Goal: Task Accomplishment & Management: Use online tool/utility

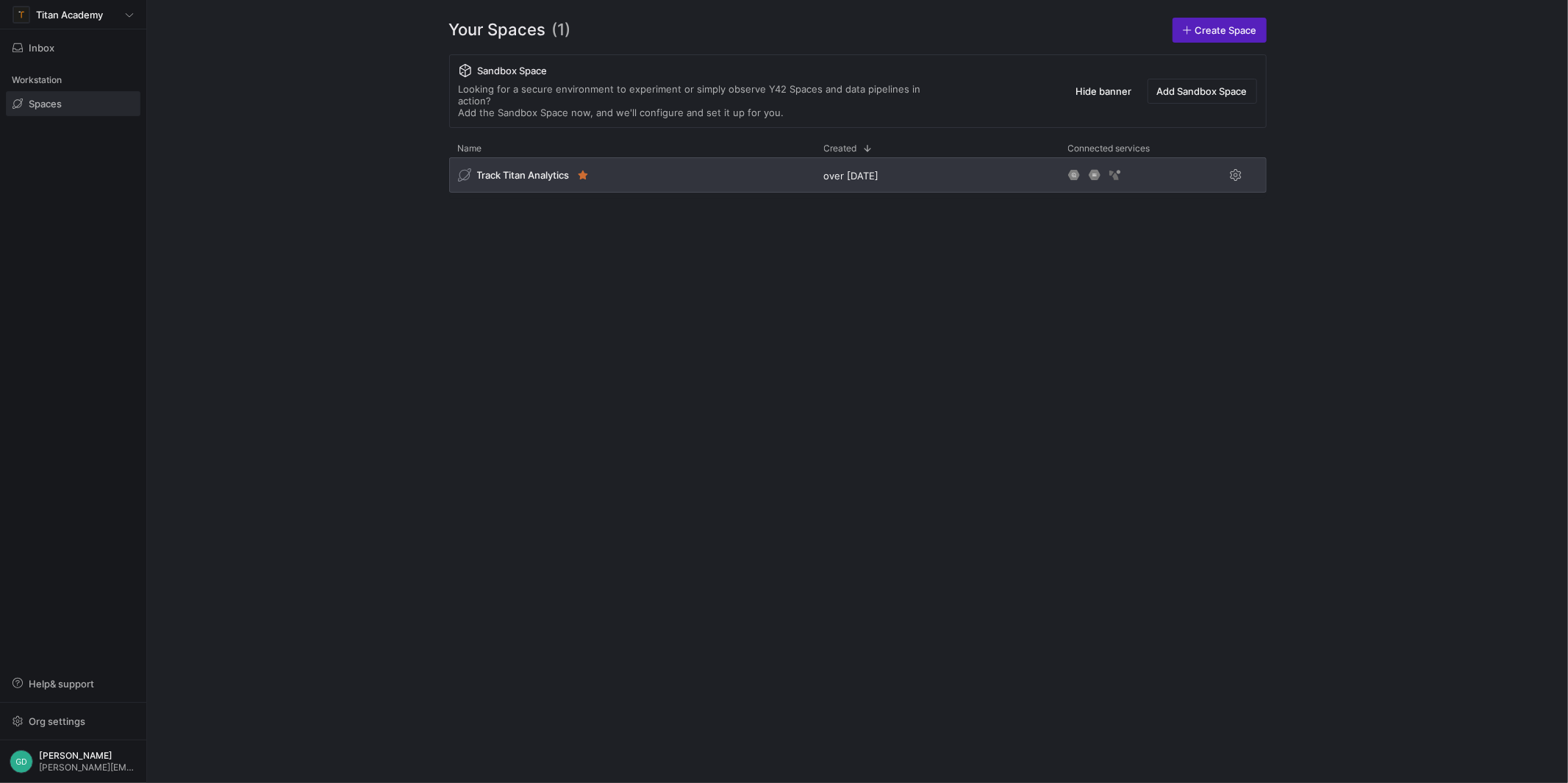
click at [503, 169] on span "Track Titan Analytics" at bounding box center [523, 175] width 93 height 12
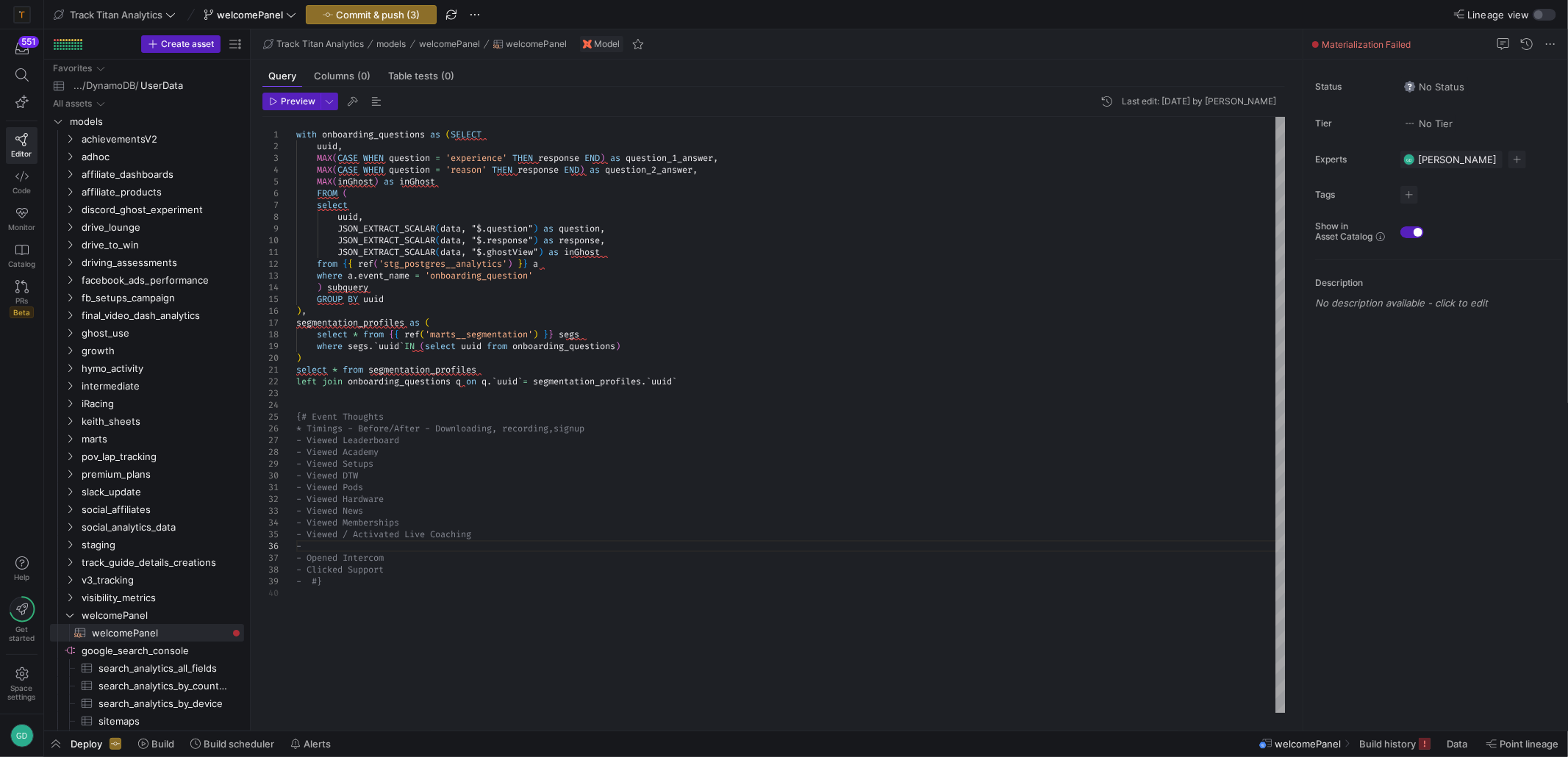
scroll to position [59, 8]
click at [722, 391] on div "with onboarding_questions as ( SELECT uuid , MAX ( CASE WHEN question = 'experi…" at bounding box center [790, 415] width 989 height 596
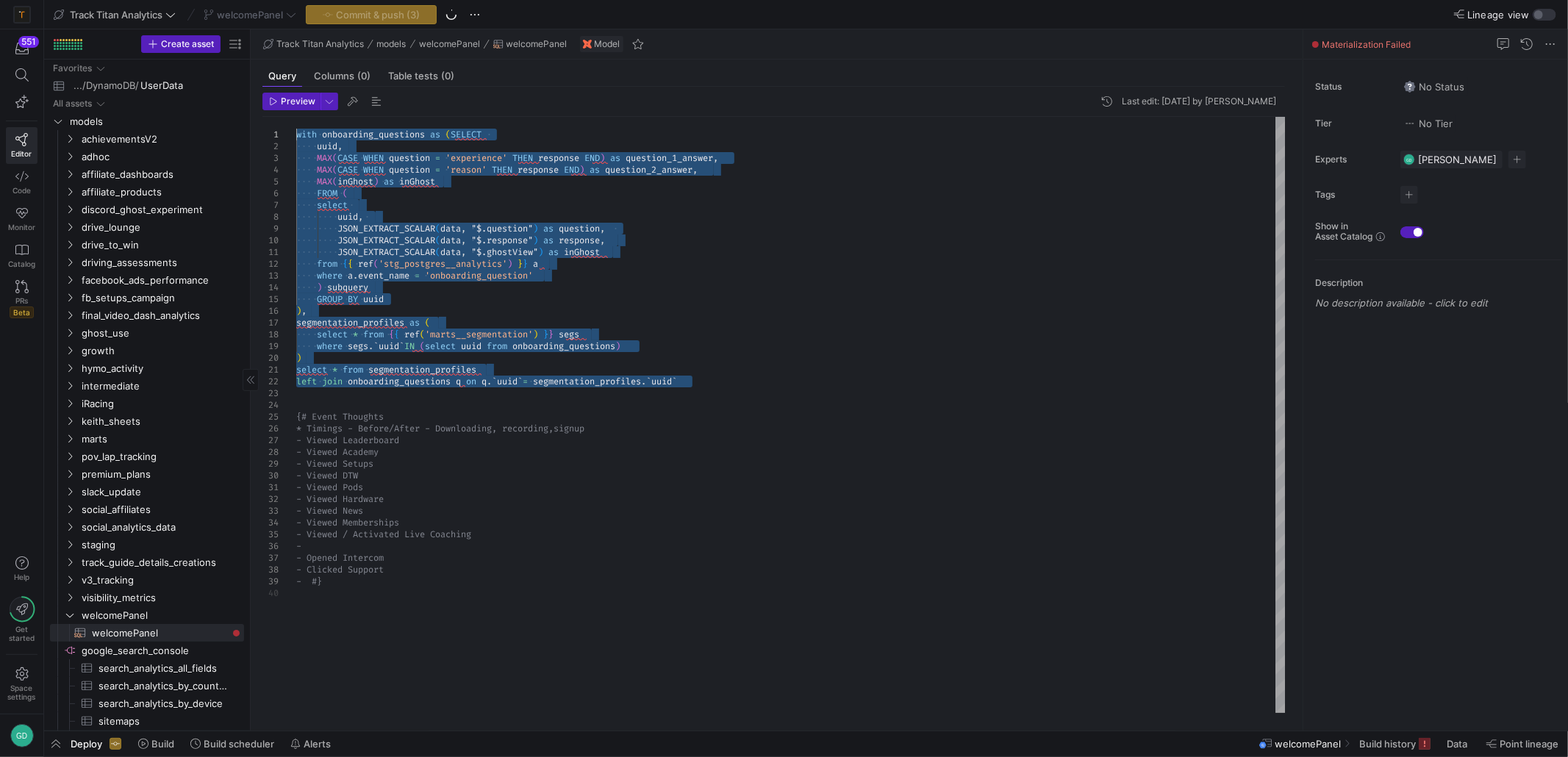
drag, startPoint x: 729, startPoint y: 386, endPoint x: 137, endPoint y: 50, distance: 680.7
click at [296, 117] on div "with onboarding_questions as ( SELECT uuid , MAX ( CASE WHEN question = 'experi…" at bounding box center [790, 415] width 989 height 596
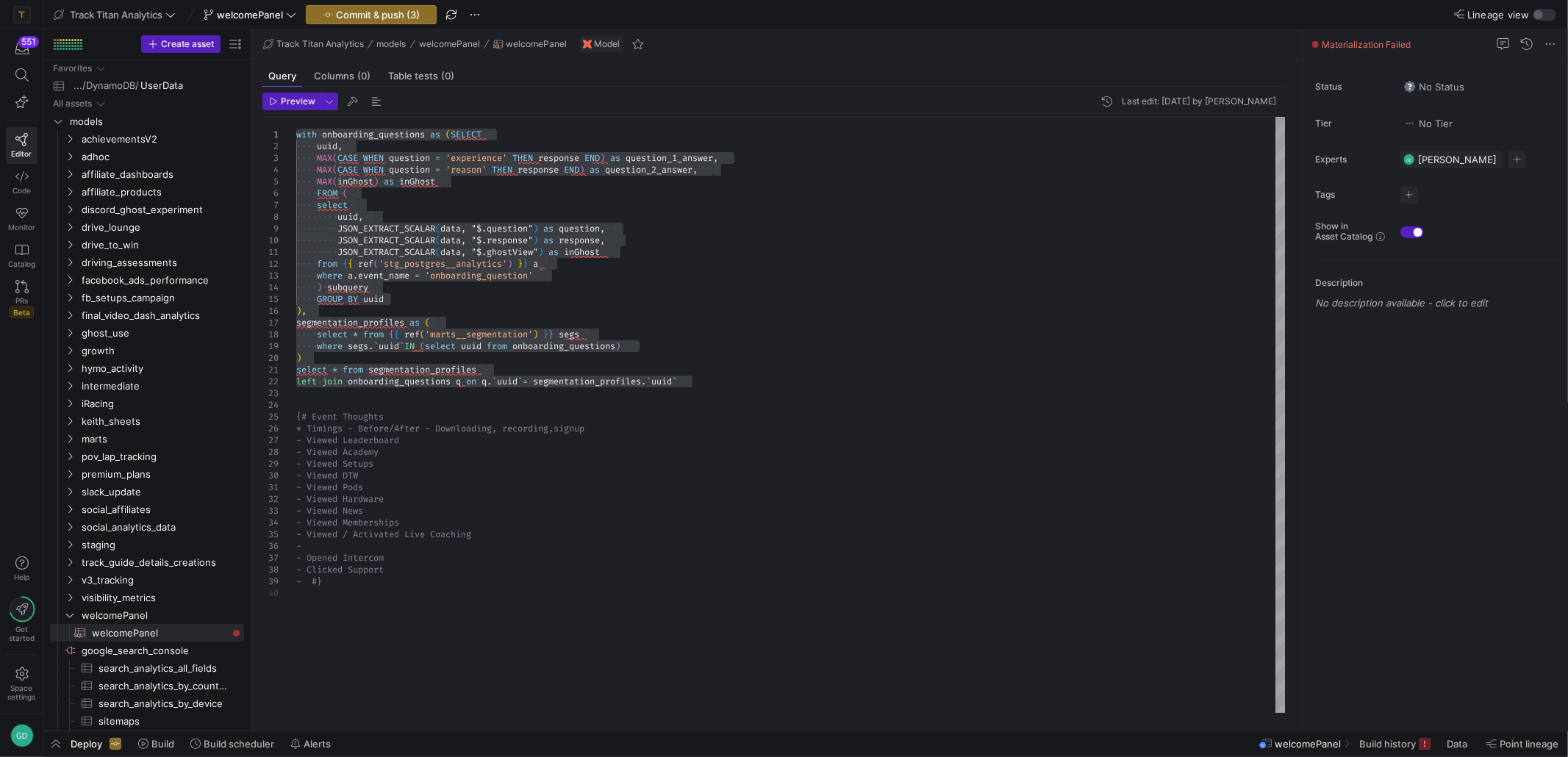
click at [440, 296] on div "with onboarding_questions as ( SELECT uuid , MAX ( CASE WHEN question = 'experi…" at bounding box center [790, 415] width 989 height 596
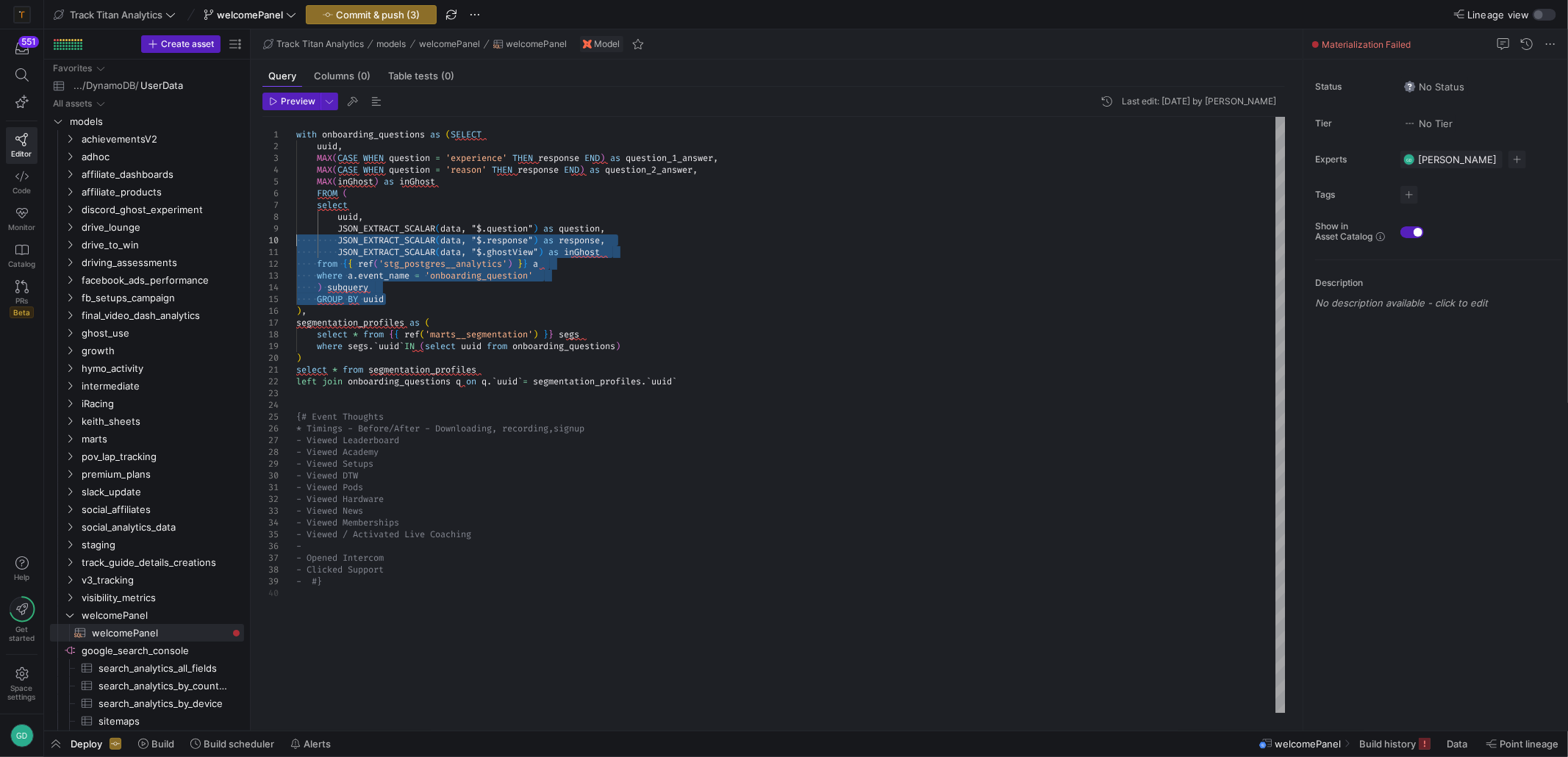
drag, startPoint x: 440, startPoint y: 296, endPoint x: 227, endPoint y: 239, distance: 220.5
click at [296, 239] on div "with onboarding_questions as ( SELECT uuid , MAX ( CASE WHEN question = 'experi…" at bounding box center [790, 415] width 989 height 596
click at [454, 133] on div "with onboarding_questions as ( SELECT uuid , MAX ( CASE WHEN question = 'experi…" at bounding box center [790, 415] width 989 height 596
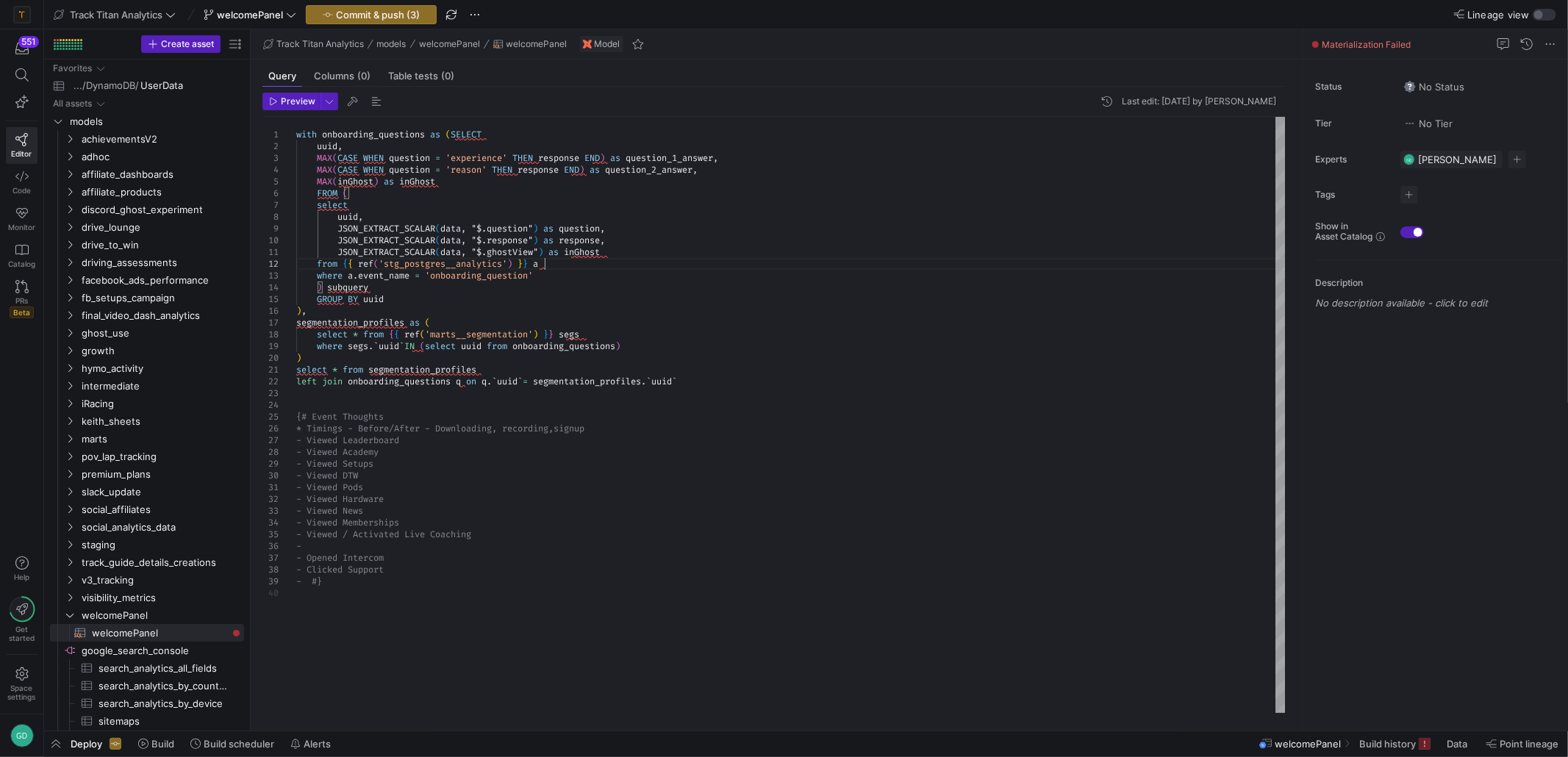
click at [1003, 270] on div "with onboarding_questions as ( SELECT uuid , MAX ( CASE WHEN question = 'experi…" at bounding box center [790, 415] width 989 height 596
type textarea "select * from segmentation_profiles left join onboarding_questions q on q.`uuid…"
click at [706, 385] on div "with onboarding_questions as ( SELECT uuid , MAX ( CASE WHEN question = 'experi…" at bounding box center [790, 415] width 989 height 596
click at [307, 103] on span "Preview" at bounding box center [298, 101] width 35 height 11
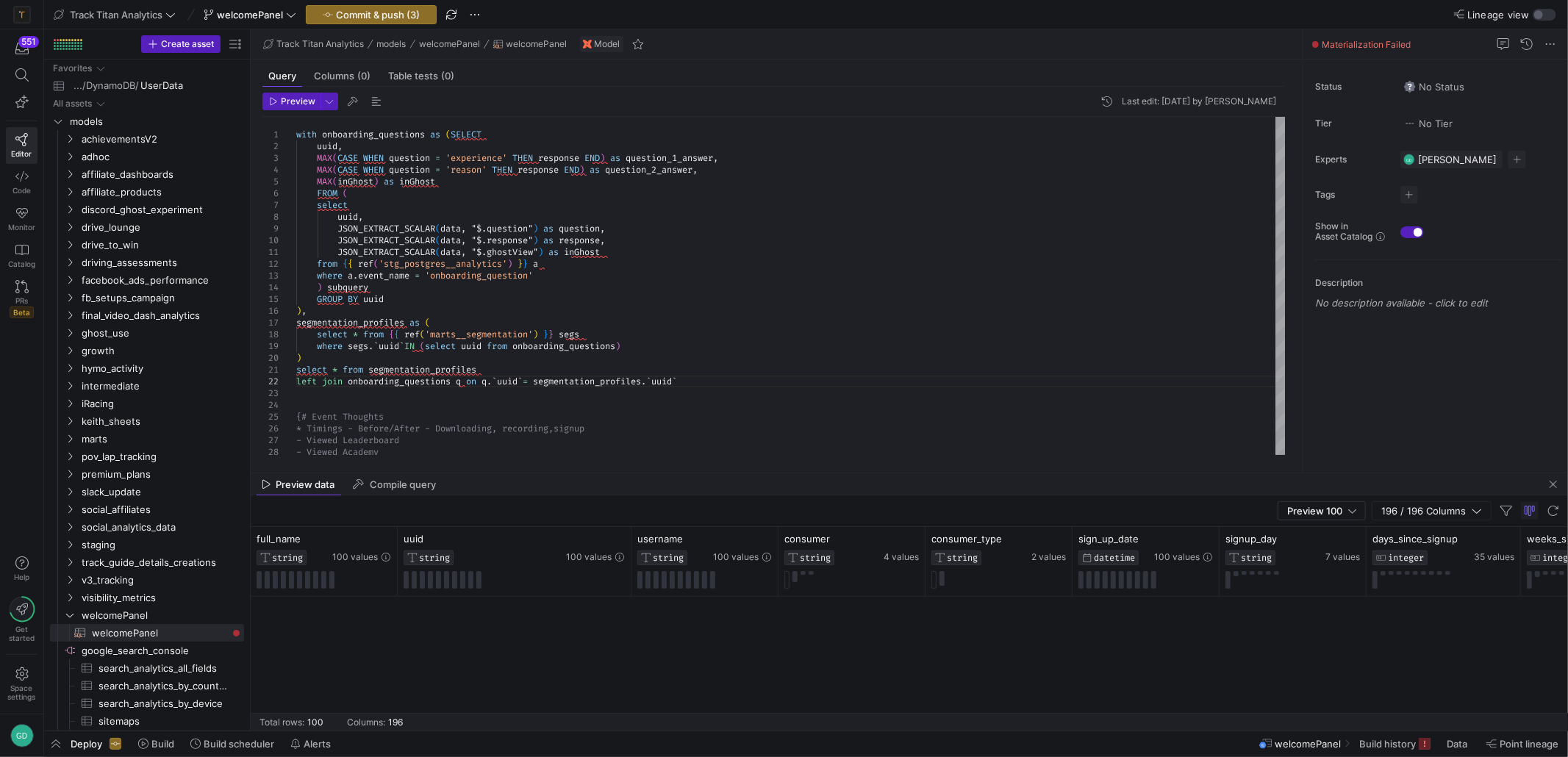
scroll to position [2058, 0]
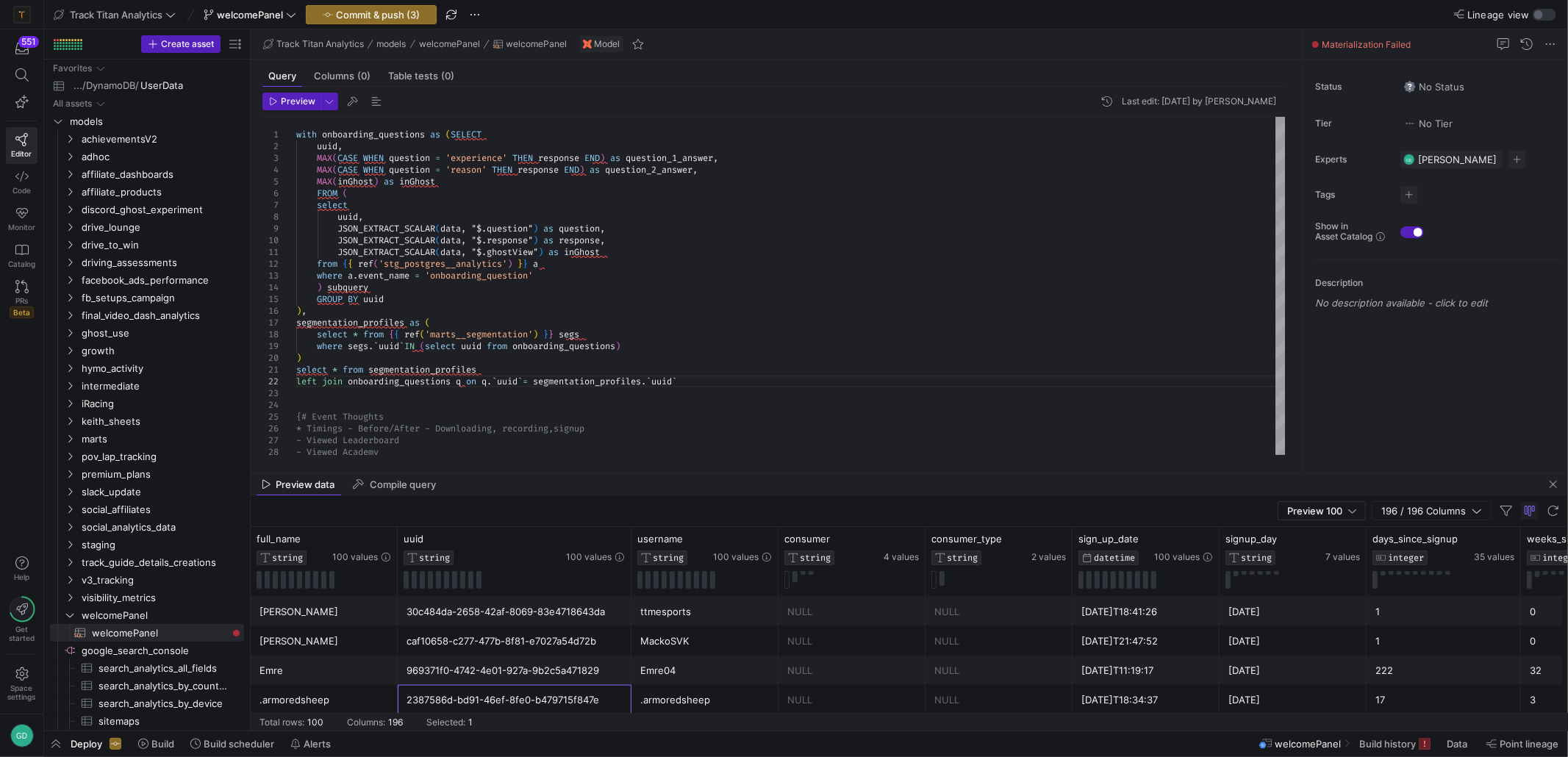
click at [554, 707] on div "2387586d-bd91-46ef-8fe0-b479715f847e" at bounding box center [514, 700] width 216 height 28
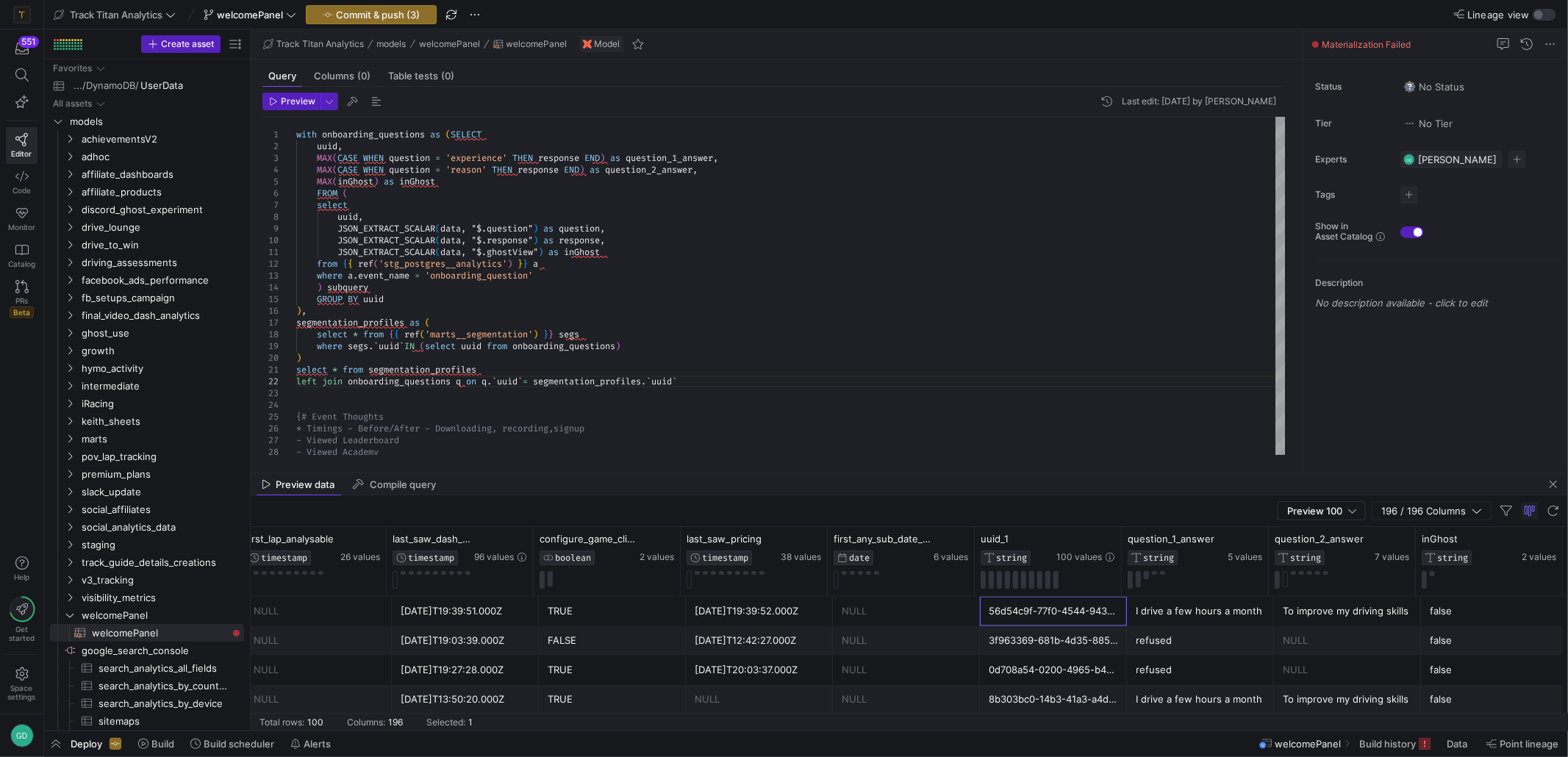
scroll to position [0, 0]
